Goal: Task Accomplishment & Management: Manage account settings

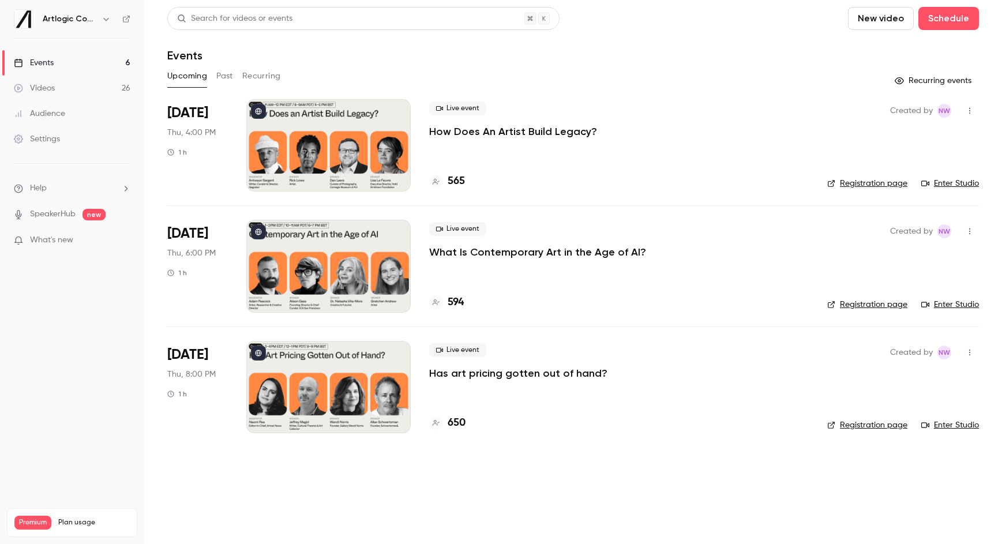
click at [499, 130] on p "How Does An Artist Build Legacy?" at bounding box center [513, 132] width 168 height 14
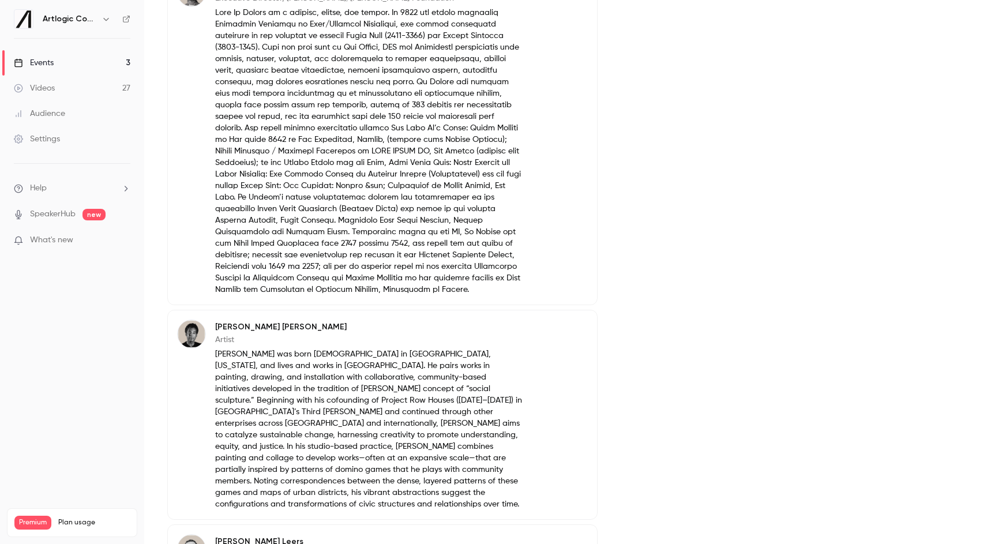
scroll to position [809, 0]
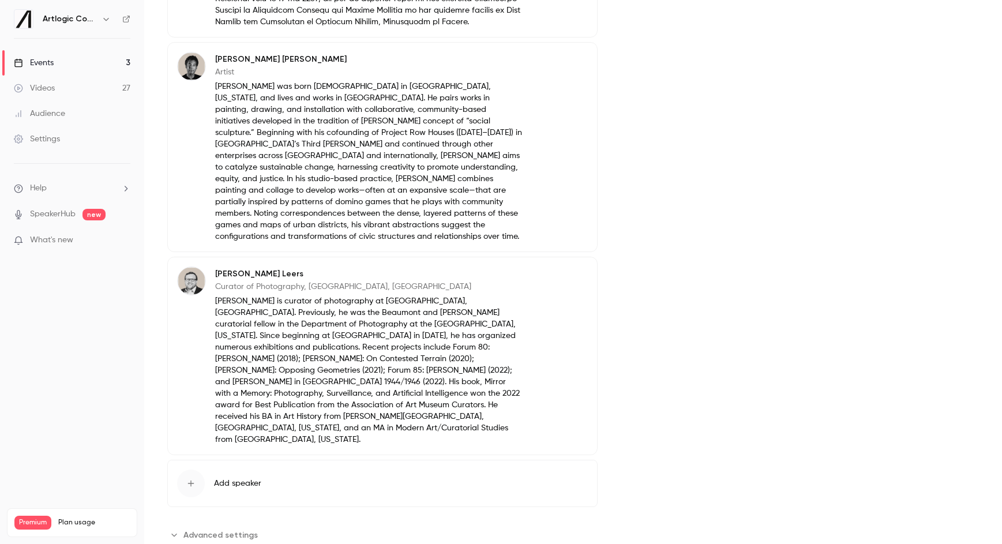
click at [211, 529] on span "Advanced settings" at bounding box center [220, 535] width 74 height 12
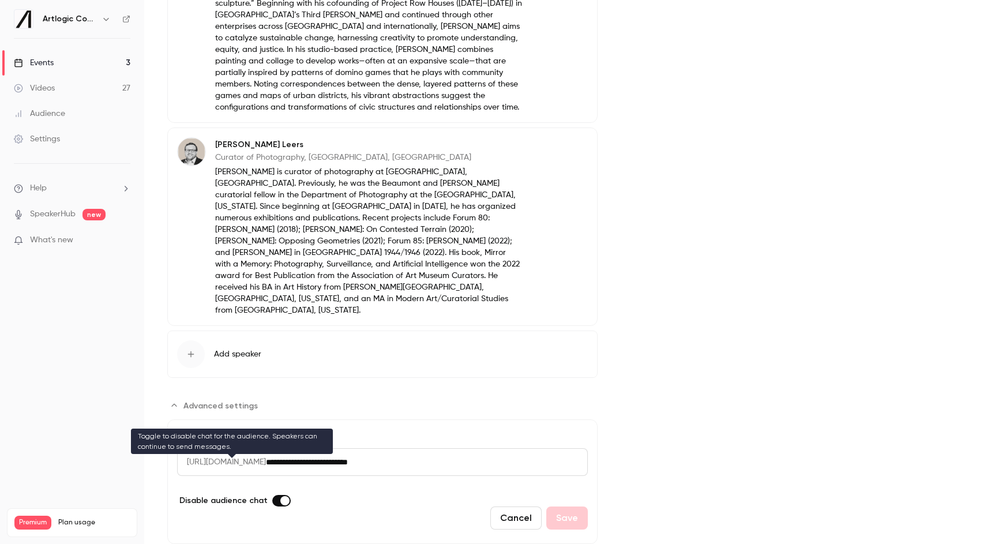
click at [273, 495] on label "Advanced settings" at bounding box center [281, 501] width 18 height 12
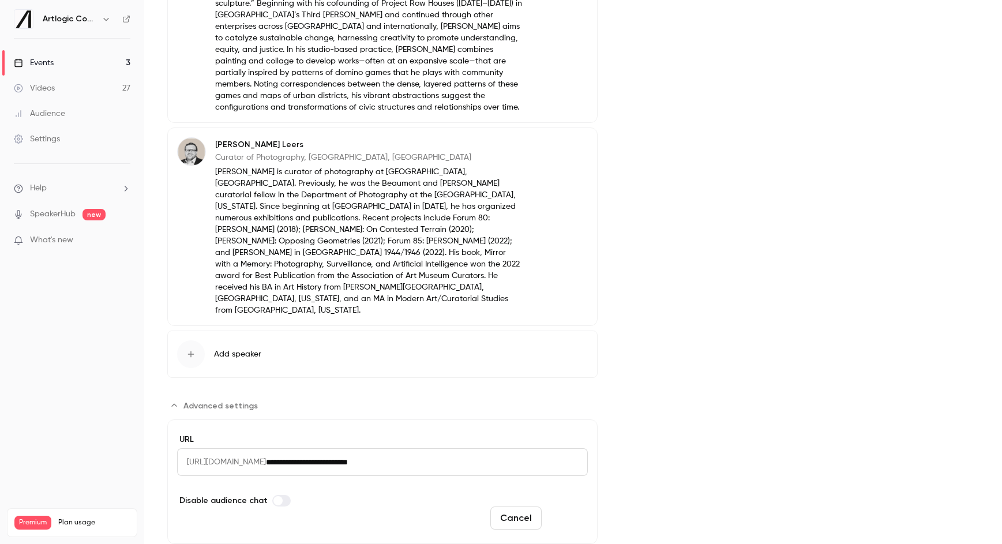
click at [583, 506] on button "Save" at bounding box center [567, 517] width 42 height 23
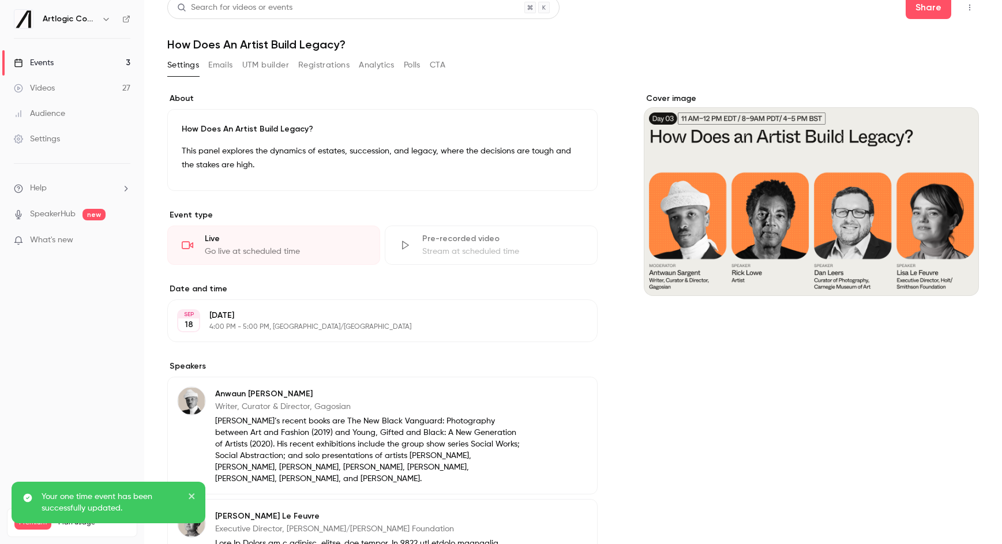
scroll to position [0, 0]
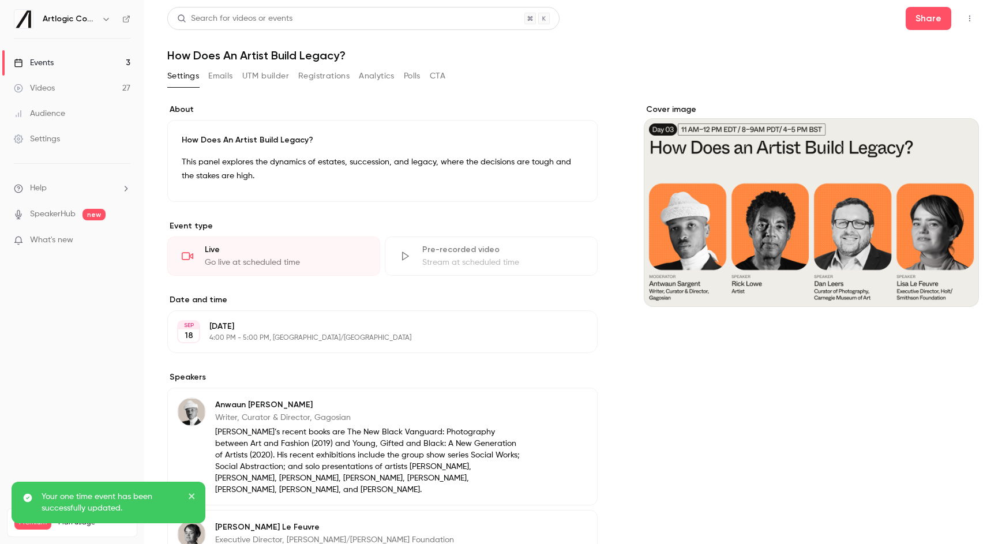
click at [76, 61] on link "Events 3" at bounding box center [72, 62] width 144 height 25
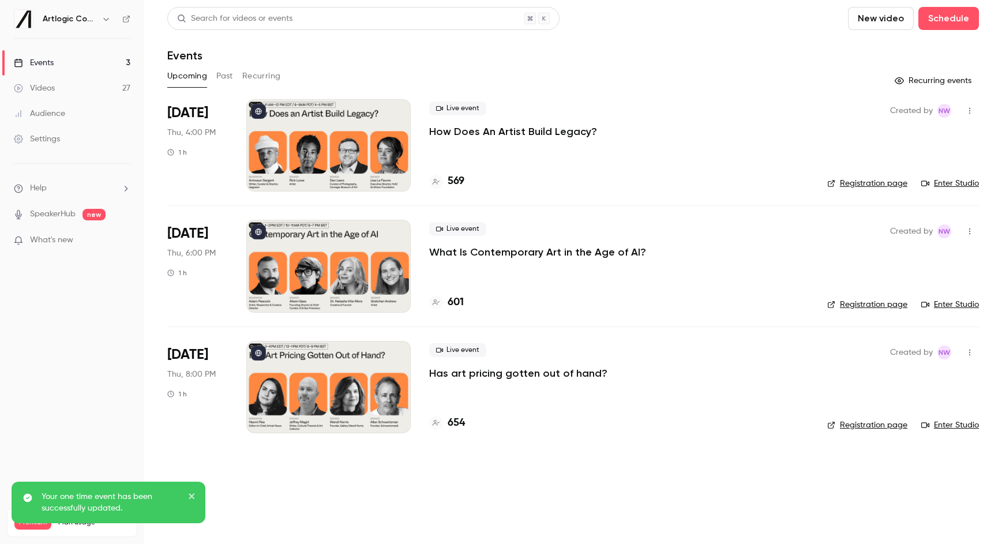
click at [461, 254] on p "What Is Contemporary Art in the Age of AI?" at bounding box center [537, 252] width 217 height 14
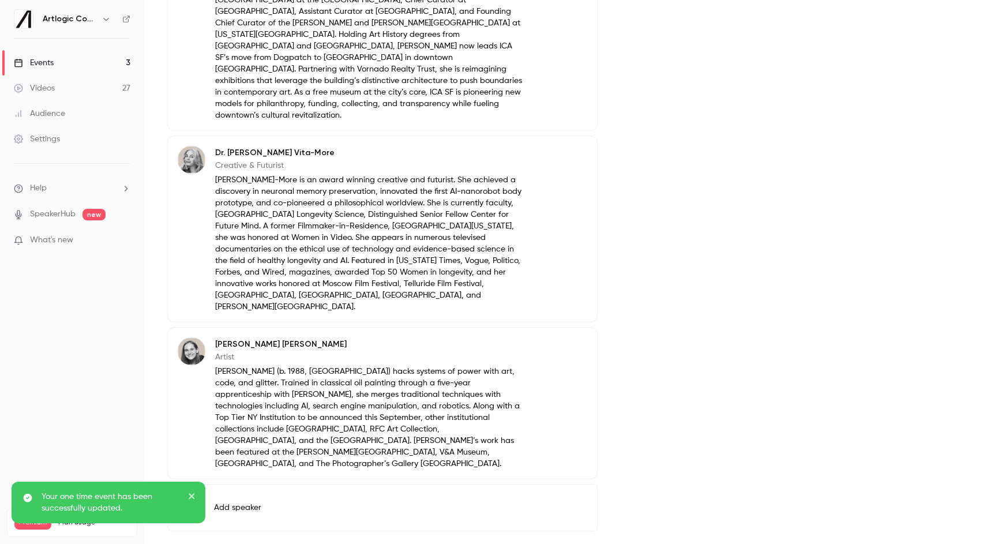
scroll to position [731, 0]
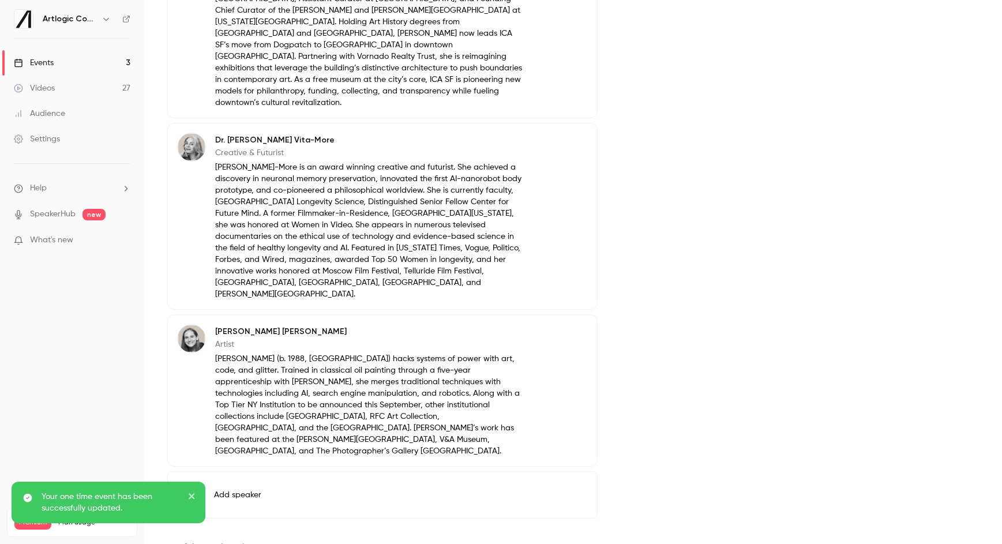
click at [235, 540] on span "Advanced settings" at bounding box center [220, 546] width 74 height 12
click at [186, 494] on div "Your one time event has been successfully updated." at bounding box center [104, 502] width 167 height 23
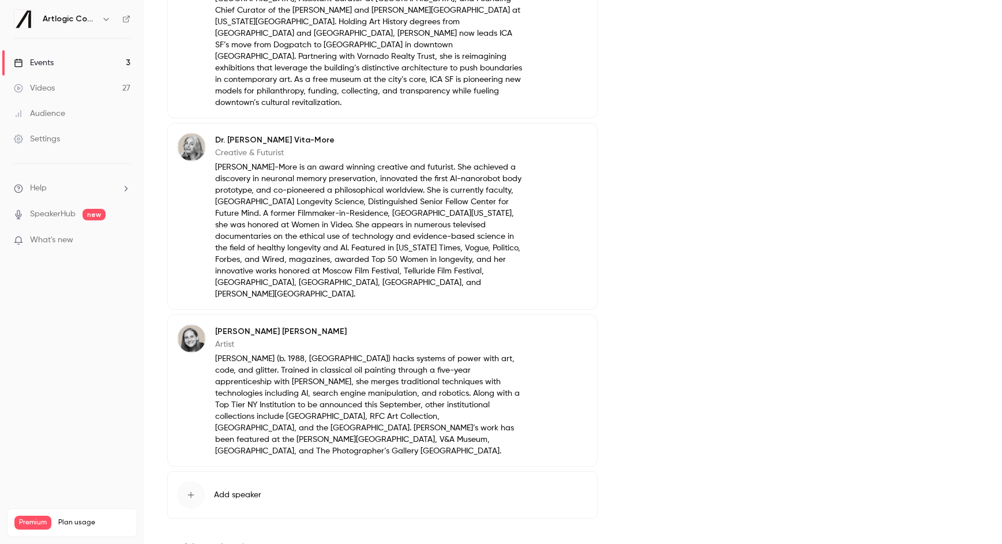
scroll to position [860, 0]
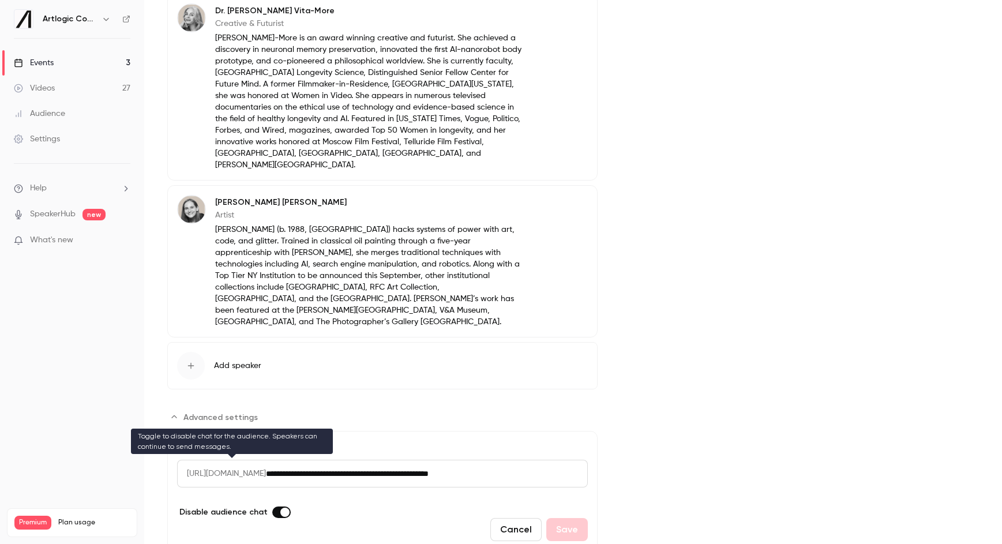
click at [273, 506] on label "Advanced settings" at bounding box center [281, 512] width 18 height 12
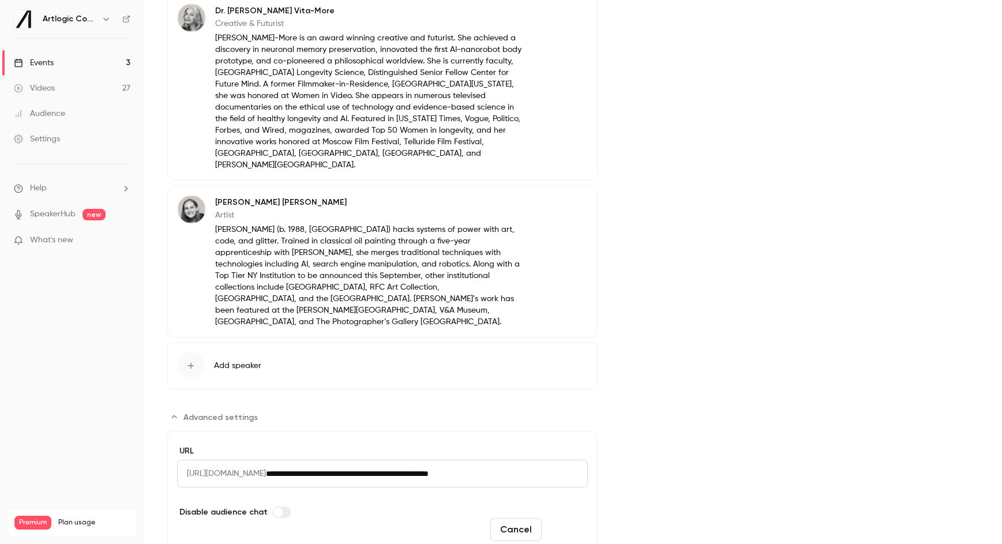
click at [567, 518] on button "Save" at bounding box center [567, 529] width 42 height 23
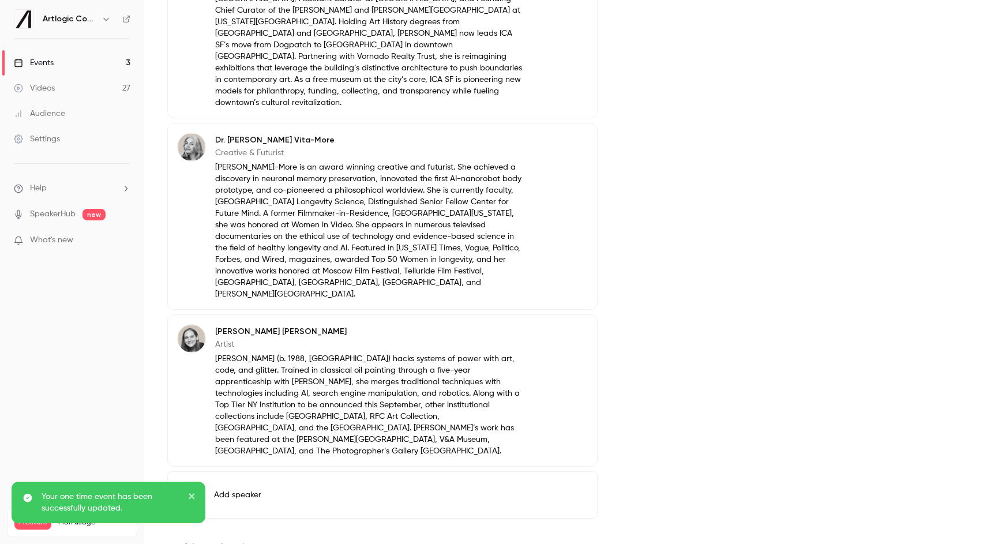
click at [70, 58] on link "Events 3" at bounding box center [72, 62] width 144 height 25
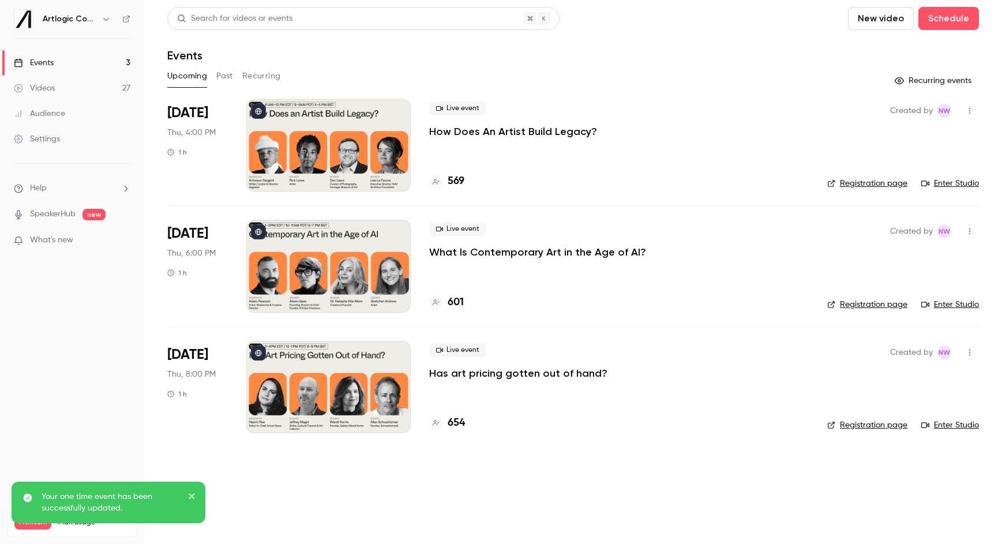
click at [483, 372] on p "Has art pricing gotten out of hand?" at bounding box center [518, 373] width 178 height 14
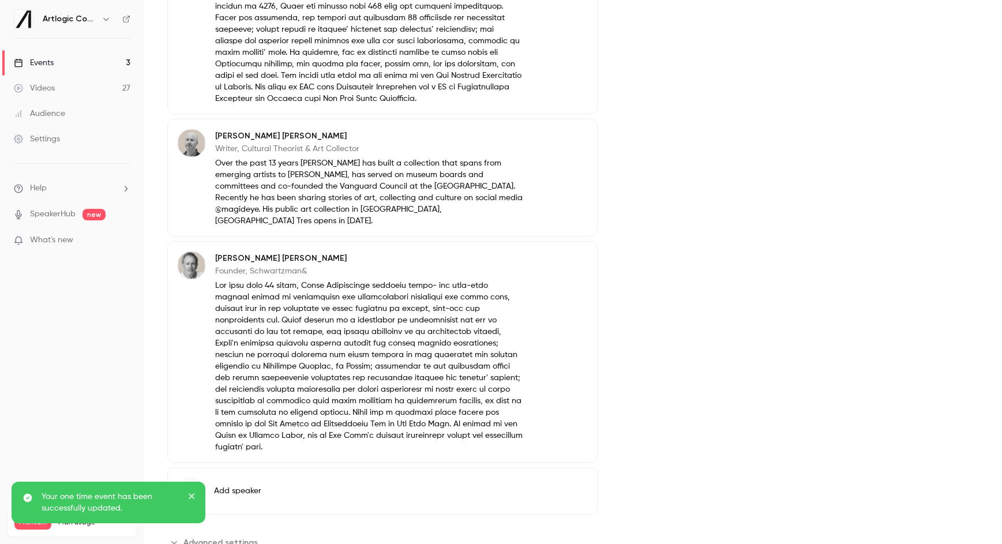
scroll to position [682, 0]
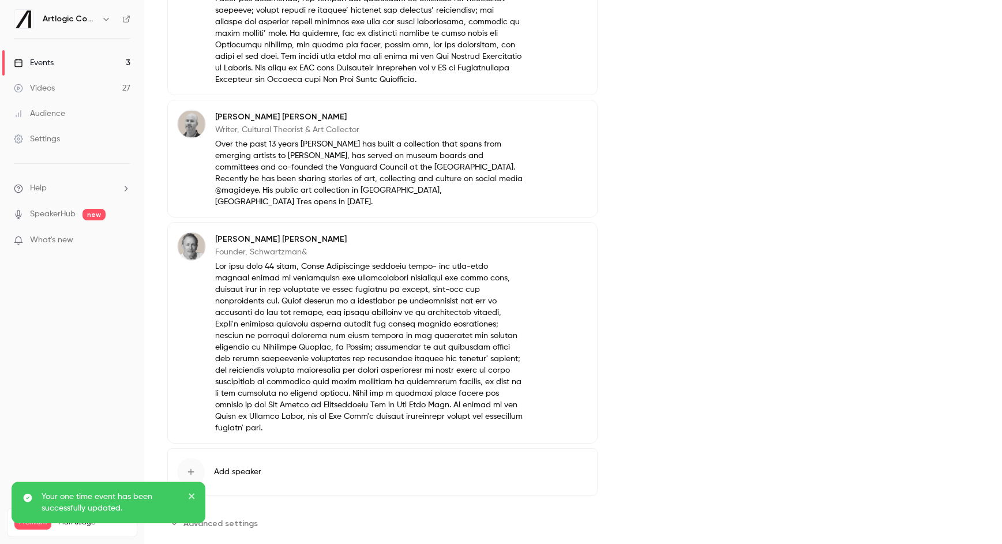
click at [266, 514] on section "**********" at bounding box center [382, 523] width 430 height 18
click at [241, 517] on span "Advanced settings" at bounding box center [220, 523] width 74 height 12
drag, startPoint x: 191, startPoint y: 494, endPoint x: 238, endPoint y: 495, distance: 46.7
click at [192, 494] on icon "close" at bounding box center [192, 495] width 8 height 9
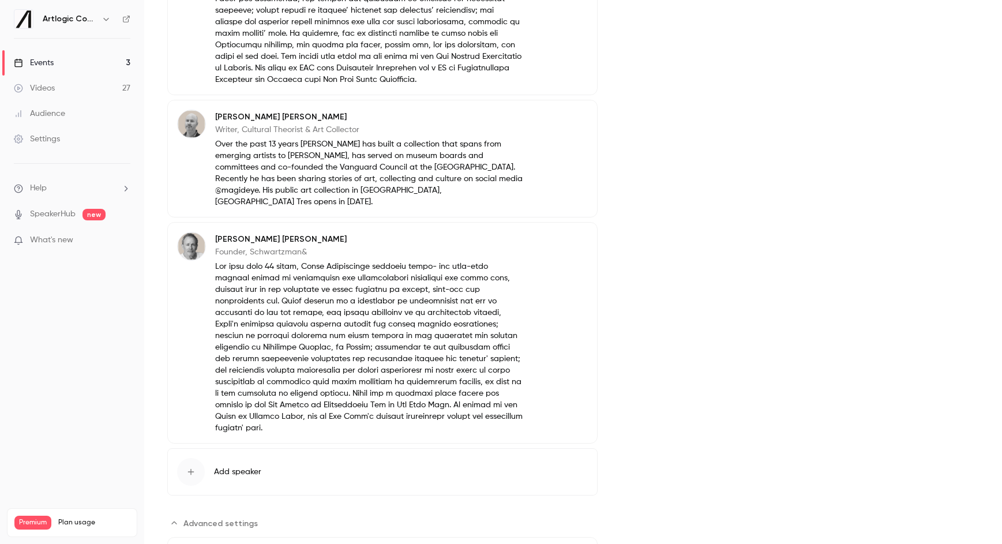
scroll to position [811, 0]
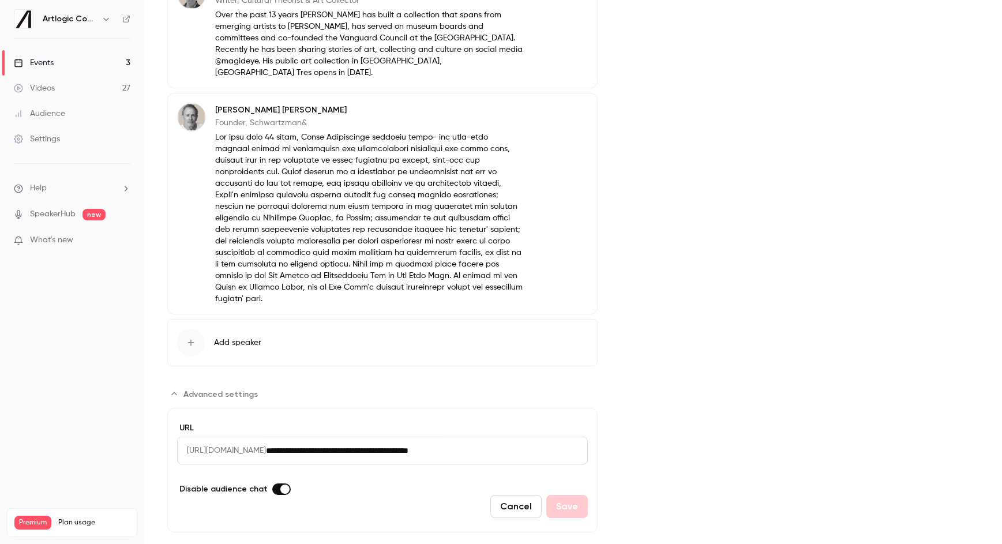
click at [273, 483] on label "Advanced settings" at bounding box center [281, 489] width 18 height 12
click at [573, 495] on button "Save" at bounding box center [567, 506] width 42 height 23
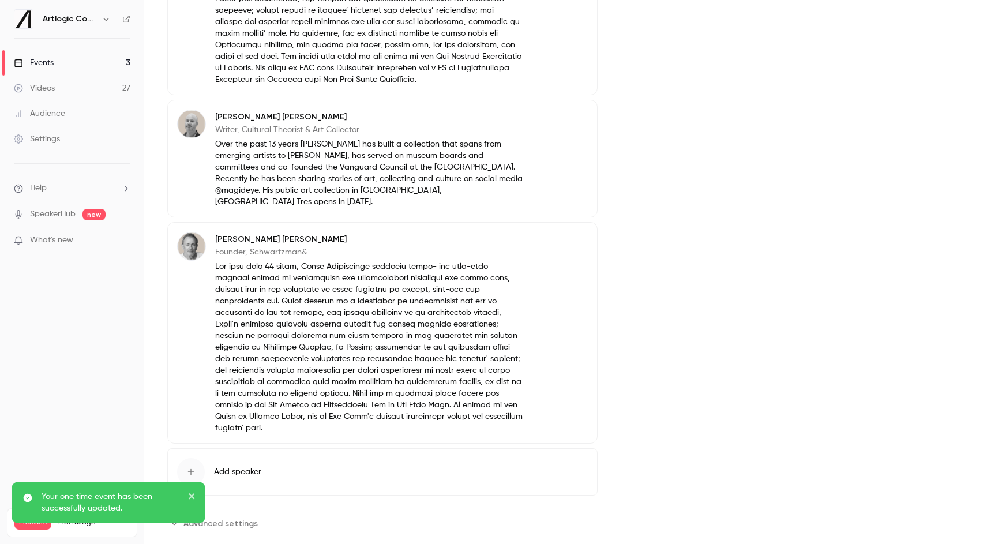
click at [124, 57] on link "Events 3" at bounding box center [72, 62] width 144 height 25
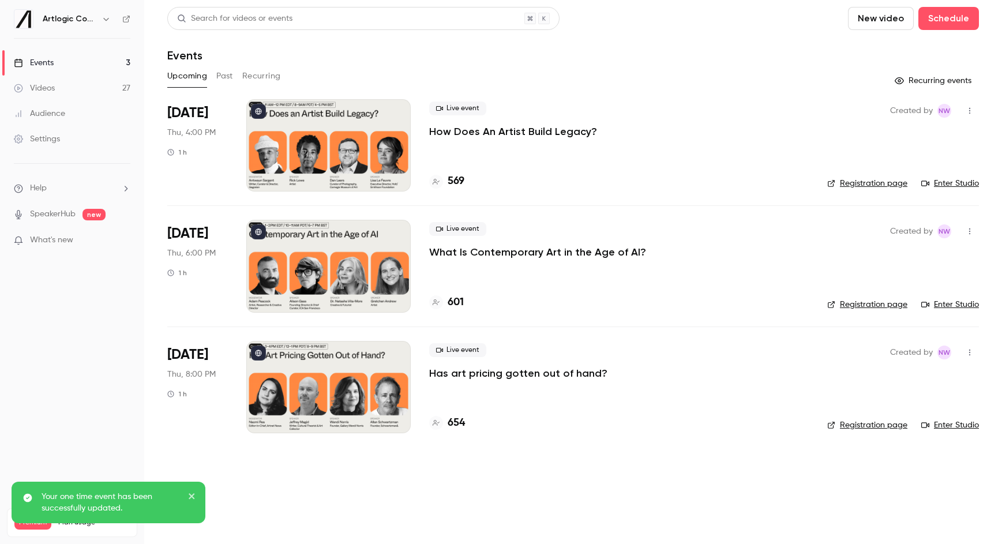
click at [949, 190] on div "Created by NW Registration page Enter Studio" at bounding box center [903, 145] width 152 height 92
click at [945, 184] on link "Enter Studio" at bounding box center [950, 184] width 58 height 12
